Goal: Information Seeking & Learning: Learn about a topic

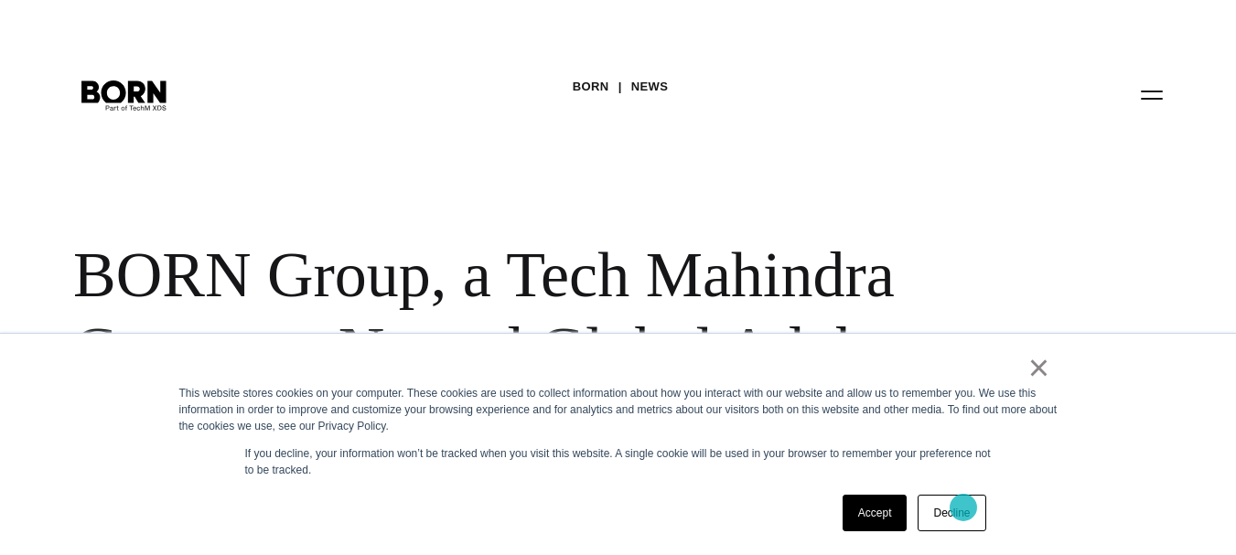
click at [963, 508] on link "Decline" at bounding box center [952, 513] width 68 height 37
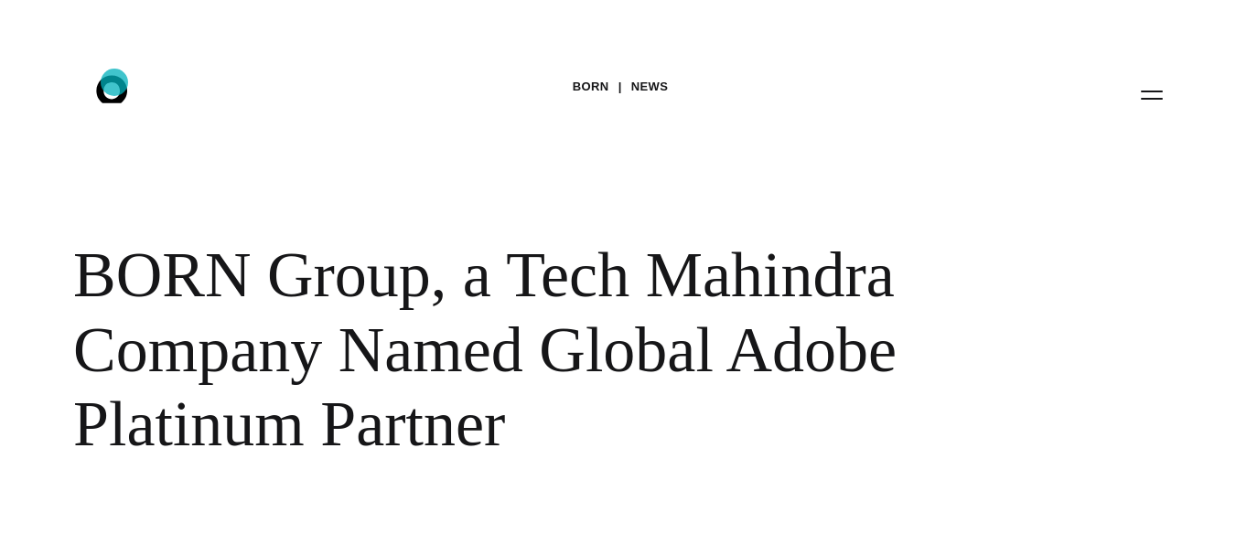
click at [114, 82] on icon at bounding box center [111, 88] width 31 height 27
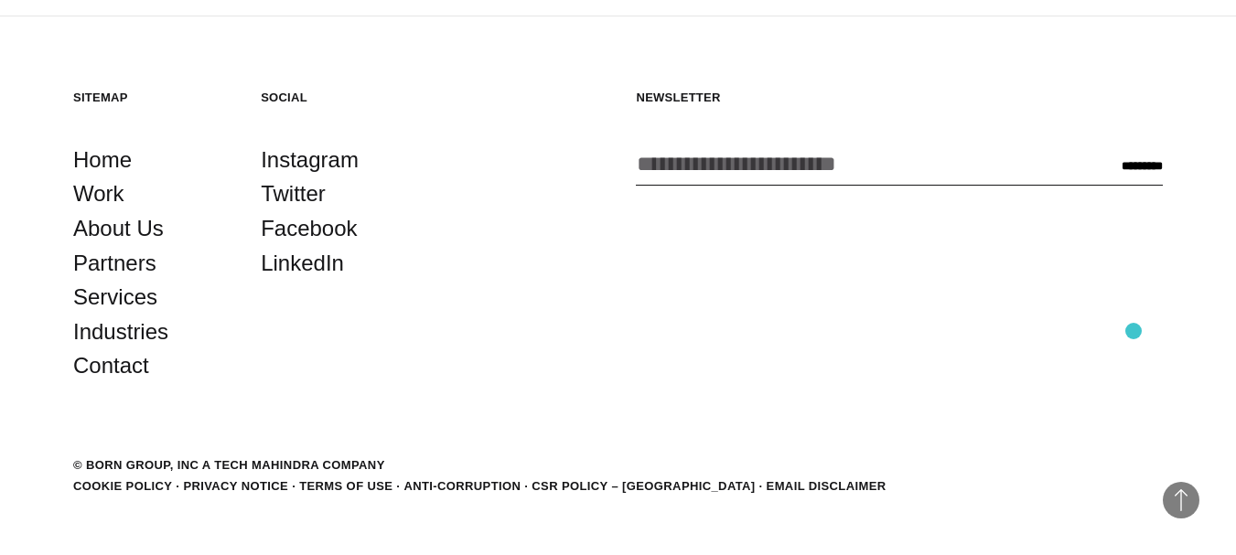
scroll to position [4300, 0]
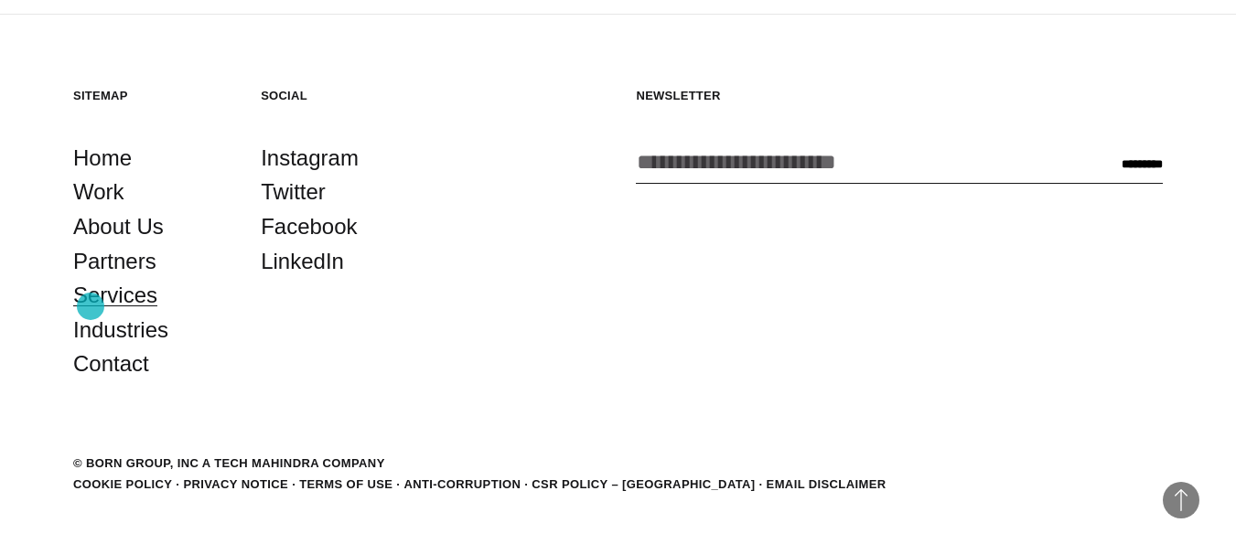
click at [91, 306] on link "Services" at bounding box center [115, 295] width 84 height 35
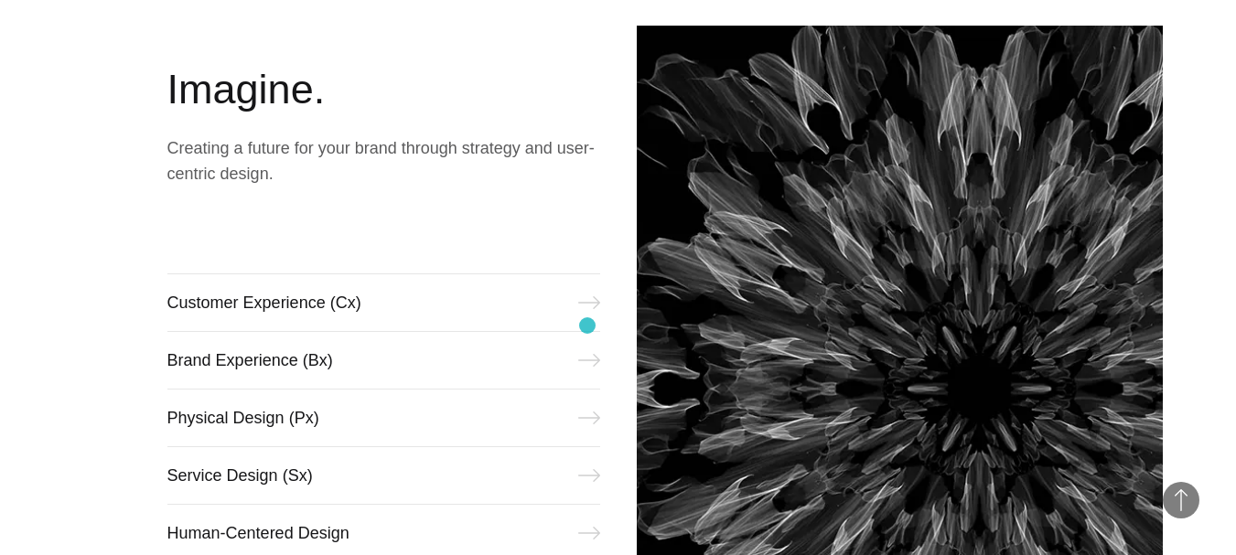
scroll to position [549, 0]
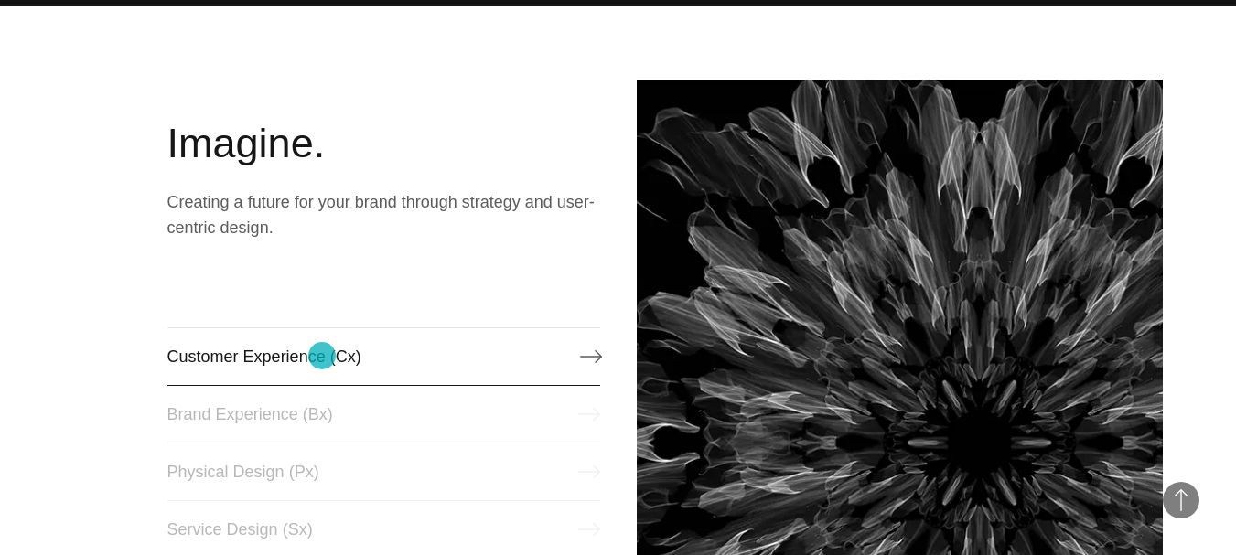
click at [322, 356] on link "Customer Experience (Cx)" at bounding box center [383, 357] width 433 height 59
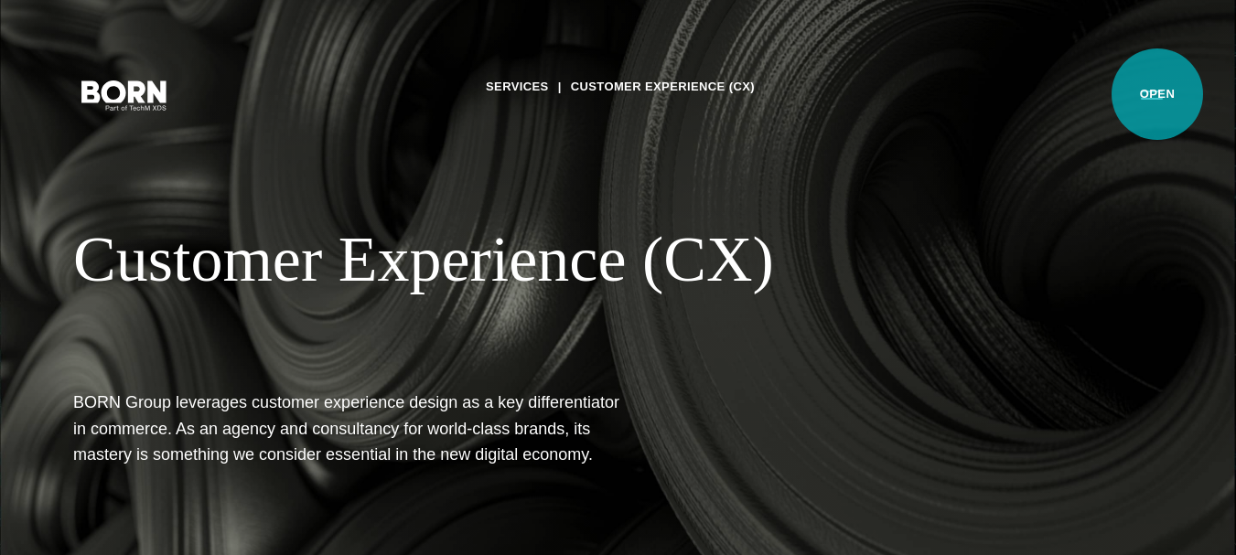
click at [1157, 94] on button "Primary Menu" at bounding box center [1152, 94] width 44 height 38
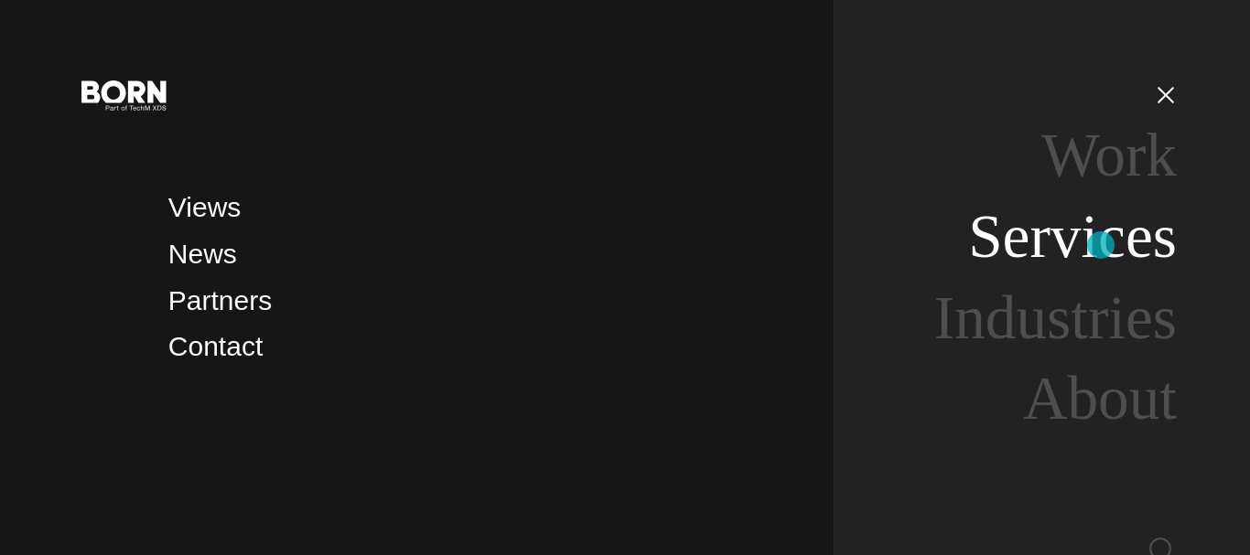
click at [1101, 245] on link "Services" at bounding box center [1072, 236] width 209 height 69
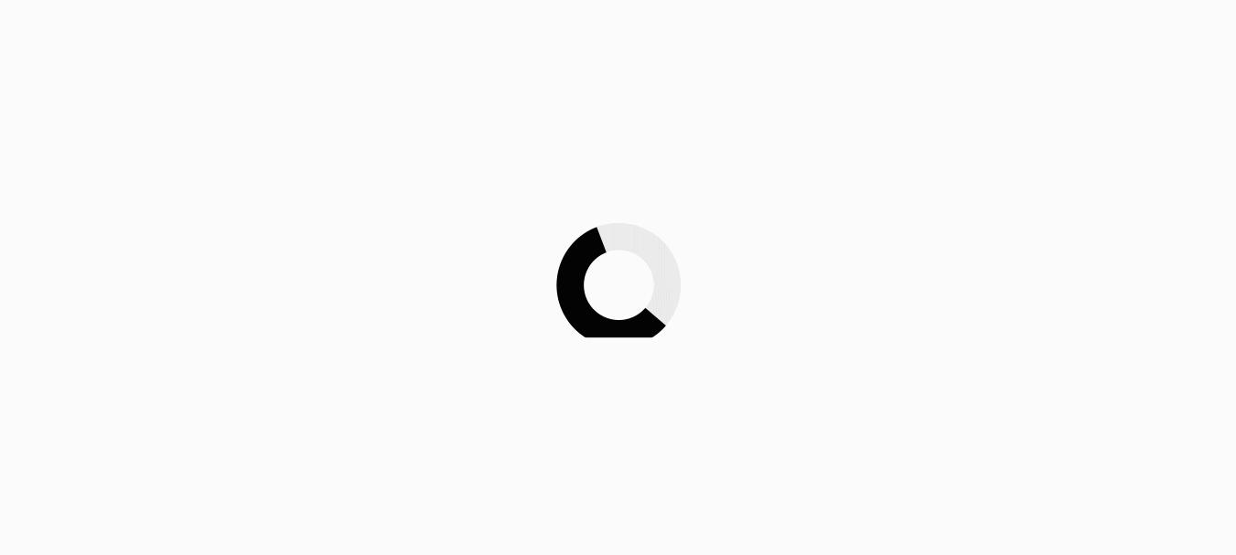
scroll to position [549, 0]
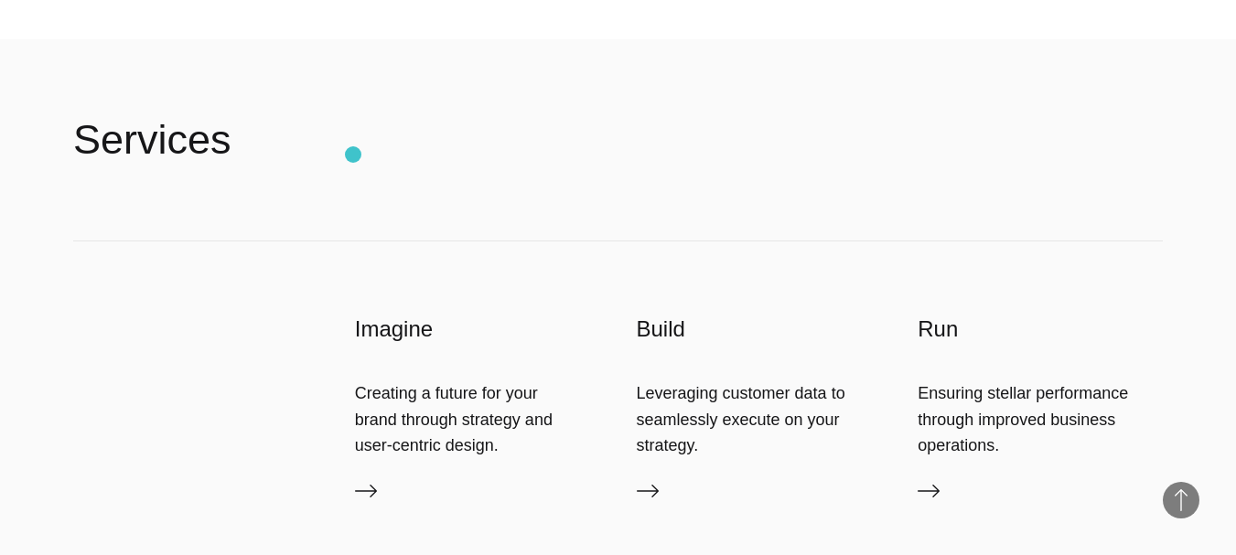
scroll to position [3202, 0]
